Goal: Task Accomplishment & Management: Manage account settings

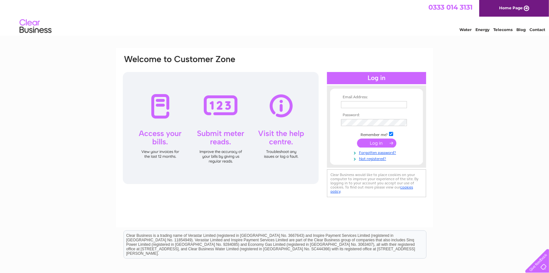
type input "info@cpindustrialfasteners.co.uk"
click at [377, 145] on input "submit" at bounding box center [376, 143] width 39 height 9
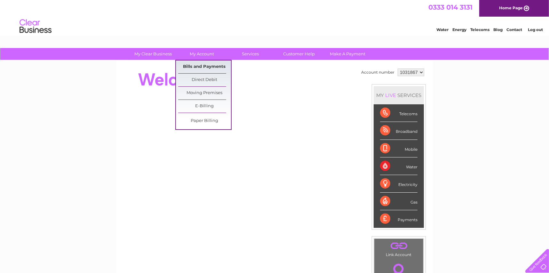
click at [196, 67] on link "Bills and Payments" at bounding box center [204, 66] width 53 height 13
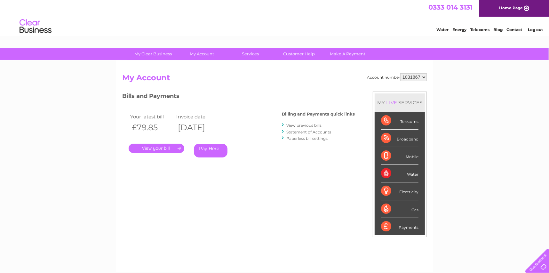
click at [148, 147] on link "." at bounding box center [157, 148] width 56 height 9
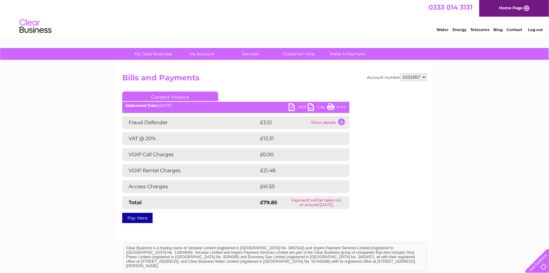
click at [337, 105] on link "Print" at bounding box center [336, 107] width 19 height 9
click at [298, 109] on link "PDF" at bounding box center [298, 107] width 19 height 9
click at [533, 30] on link "Log out" at bounding box center [535, 29] width 15 height 5
